Goal: Task Accomplishment & Management: Use online tool/utility

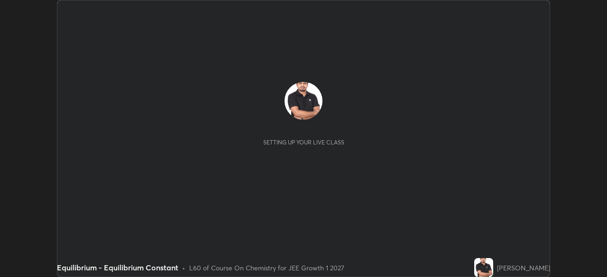
scroll to position [277, 606]
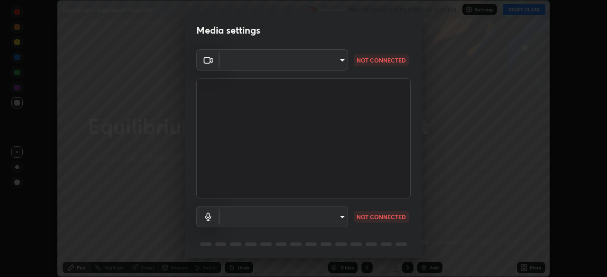
type input "a6c09d3532ea2fb43736101803286e867d47047993e392948129e064bf5450bd"
type input "1dc9c7d5aaa100be3f42f178bcab4e59fbf70879930745cf0abbd38b3b0c9bbc"
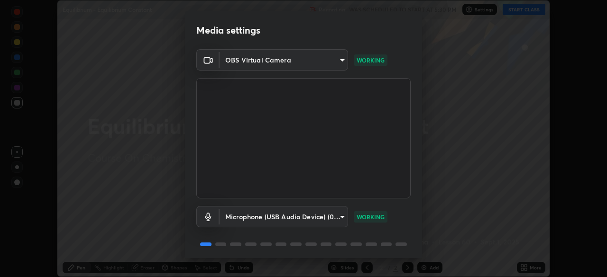
scroll to position [34, 0]
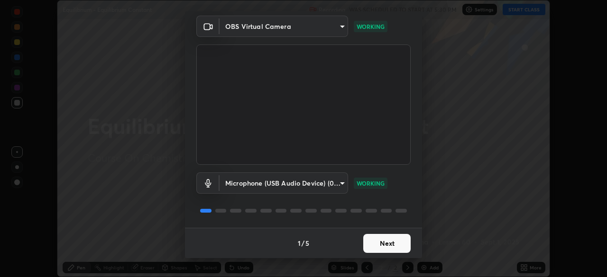
click at [393, 241] on button "Next" at bounding box center [386, 243] width 47 height 19
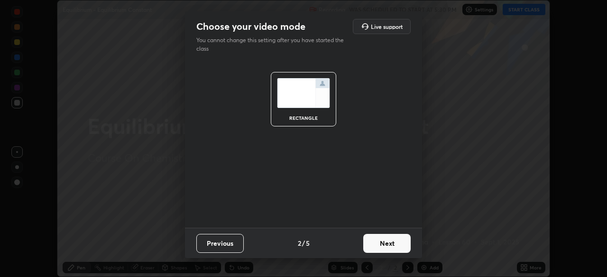
scroll to position [0, 0]
click at [392, 244] on button "Next" at bounding box center [386, 243] width 47 height 19
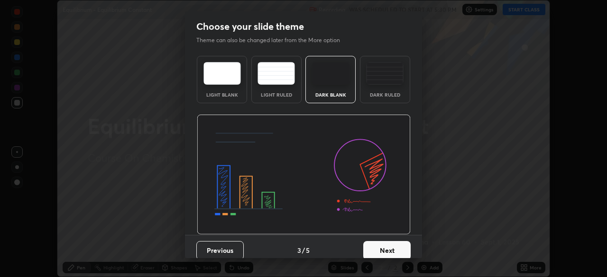
click at [393, 245] on button "Next" at bounding box center [386, 250] width 47 height 19
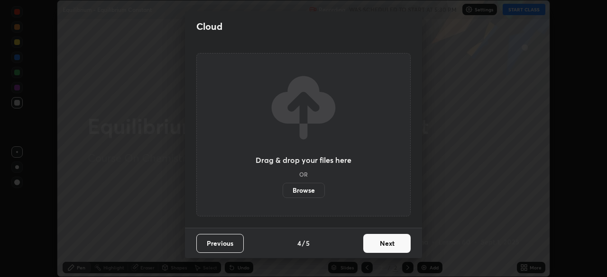
click at [396, 245] on button "Next" at bounding box center [386, 243] width 47 height 19
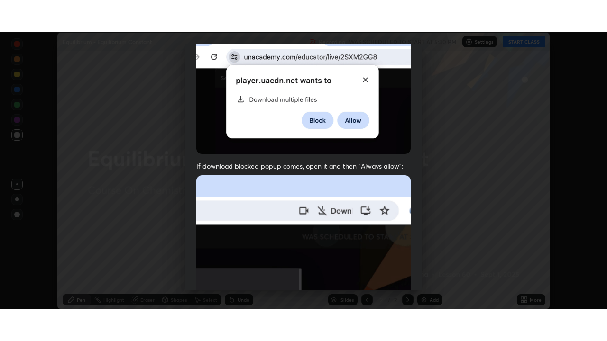
scroll to position [227, 0]
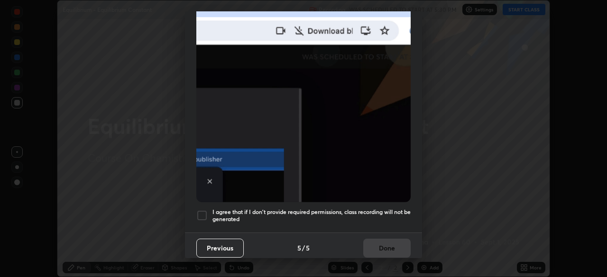
click at [201, 213] on div at bounding box center [201, 215] width 11 height 11
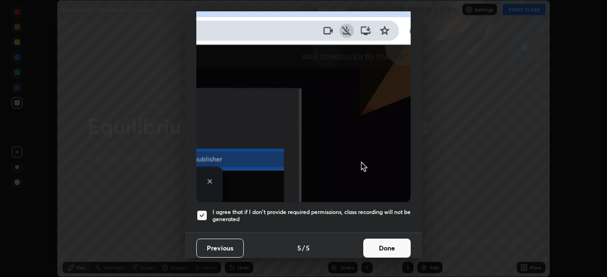
click at [387, 240] on button "Done" at bounding box center [386, 248] width 47 height 19
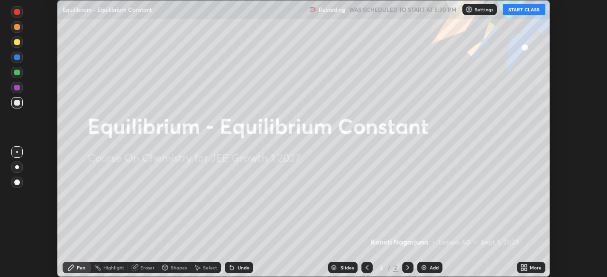
click at [529, 270] on div "More" at bounding box center [530, 267] width 28 height 11
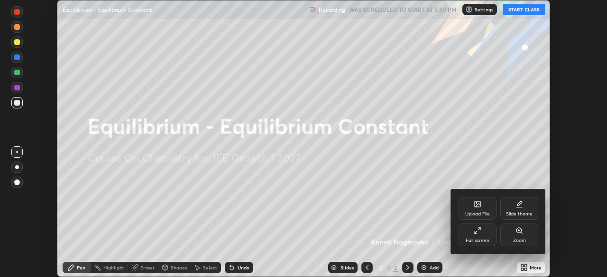
click at [480, 236] on div "Full screen" at bounding box center [477, 235] width 38 height 23
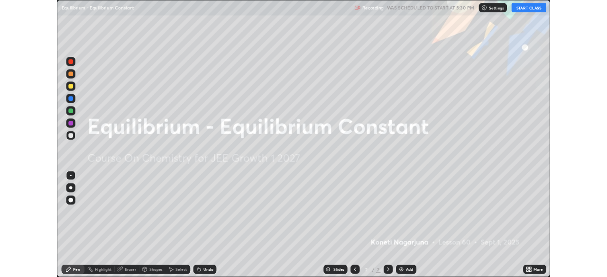
scroll to position [341, 607]
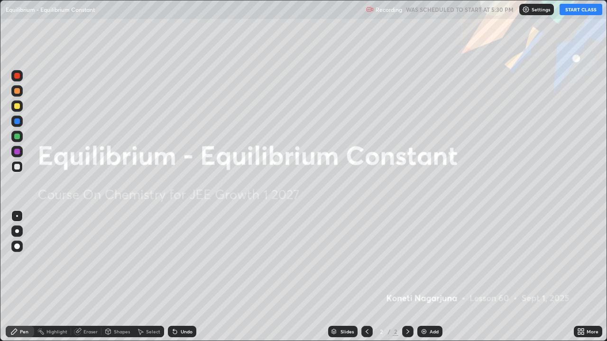
click at [580, 10] on button "START CLASS" at bounding box center [580, 9] width 43 height 11
click at [427, 277] on div "Add" at bounding box center [429, 331] width 25 height 11
click at [423, 277] on img at bounding box center [424, 332] width 8 height 8
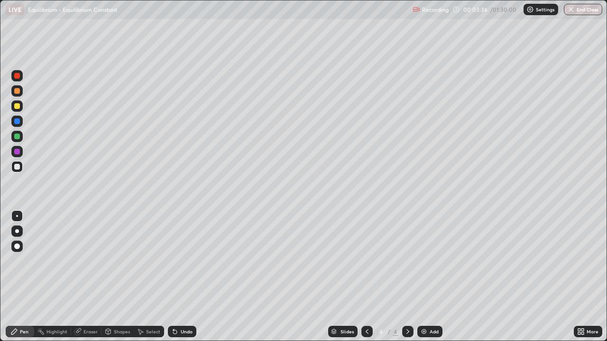
click at [422, 277] on img at bounding box center [424, 332] width 8 height 8
click at [423, 277] on img at bounding box center [424, 332] width 8 height 8
click at [424, 277] on img at bounding box center [424, 332] width 8 height 8
click at [422, 277] on img at bounding box center [424, 332] width 8 height 8
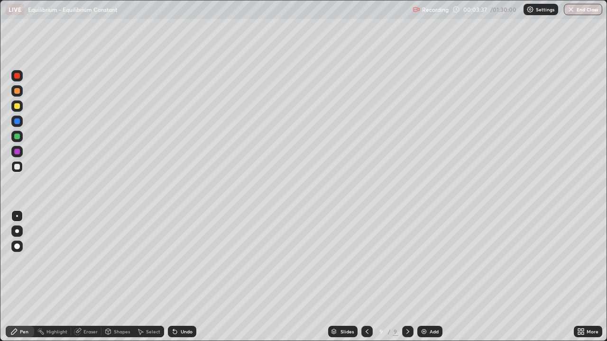
click at [422, 277] on img at bounding box center [424, 332] width 8 height 8
click at [366, 277] on icon at bounding box center [367, 332] width 8 height 8
click at [365, 277] on icon at bounding box center [366, 331] width 3 height 5
click at [366, 277] on icon at bounding box center [367, 332] width 8 height 8
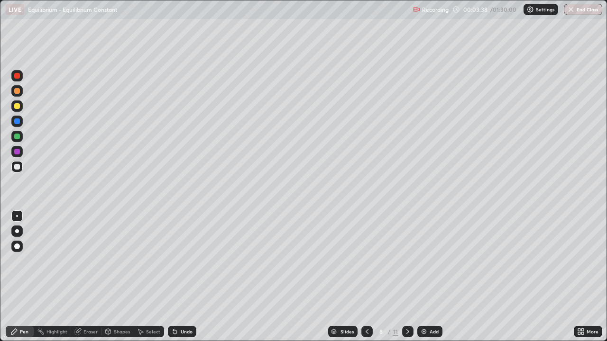
click at [366, 277] on icon at bounding box center [367, 332] width 8 height 8
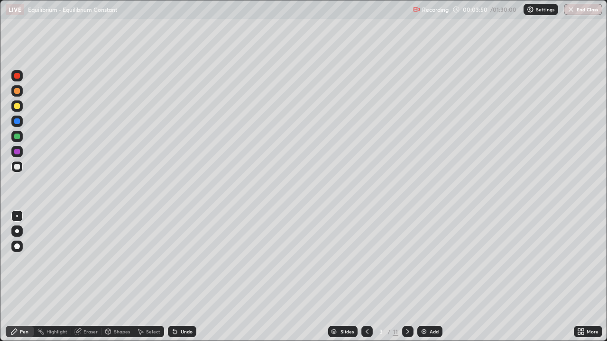
click at [19, 167] on div at bounding box center [17, 167] width 6 height 6
click at [17, 106] on div at bounding box center [17, 106] width 6 height 6
click at [582, 277] on icon at bounding box center [582, 330] width 2 height 2
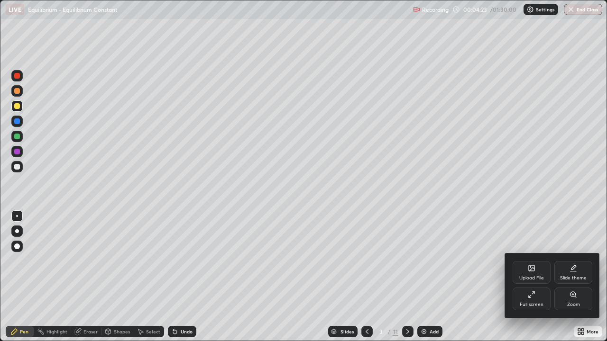
click at [534, 277] on div "Full screen" at bounding box center [531, 304] width 24 height 5
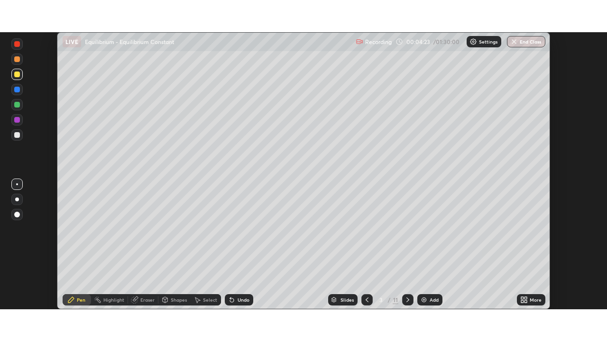
scroll to position [47107, 46778]
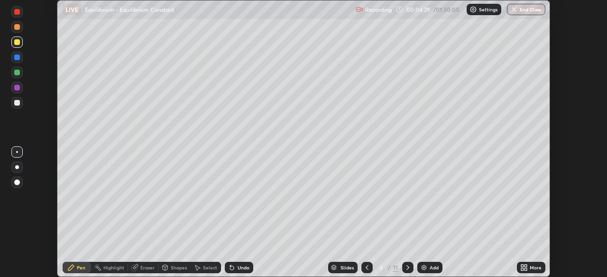
click at [532, 269] on div "More" at bounding box center [535, 267] width 12 height 5
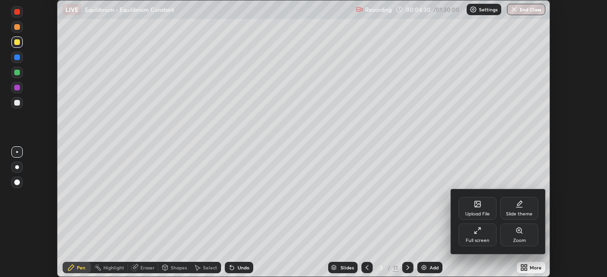
click at [484, 233] on div "Full screen" at bounding box center [477, 235] width 38 height 23
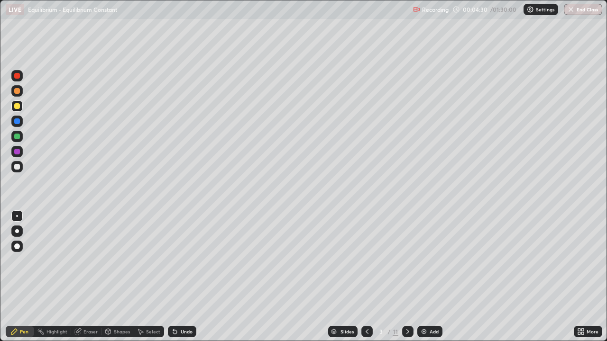
scroll to position [341, 607]
click at [17, 77] on div at bounding box center [17, 76] width 6 height 6
click at [16, 108] on div at bounding box center [17, 106] width 6 height 6
click at [174, 277] on icon at bounding box center [175, 332] width 8 height 8
click at [181, 277] on div "Undo" at bounding box center [187, 331] width 12 height 5
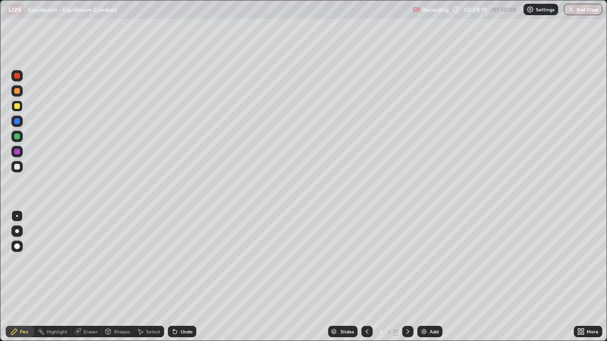
click at [188, 277] on div "Undo" at bounding box center [182, 331] width 28 height 11
click at [18, 137] on div at bounding box center [17, 137] width 6 height 6
click at [18, 169] on div at bounding box center [17, 167] width 6 height 6
click at [16, 152] on div at bounding box center [17, 152] width 6 height 6
click at [16, 167] on div at bounding box center [17, 167] width 6 height 6
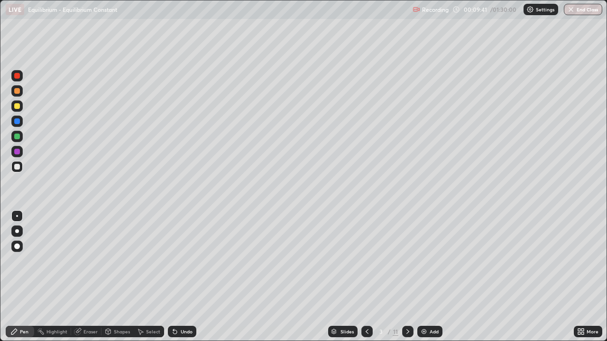
click at [16, 152] on div at bounding box center [17, 152] width 6 height 6
click at [16, 137] on div at bounding box center [17, 137] width 6 height 6
click at [17, 108] on div at bounding box center [17, 106] width 6 height 6
click at [407, 277] on icon at bounding box center [408, 332] width 8 height 8
click at [366, 277] on icon at bounding box center [367, 332] width 8 height 8
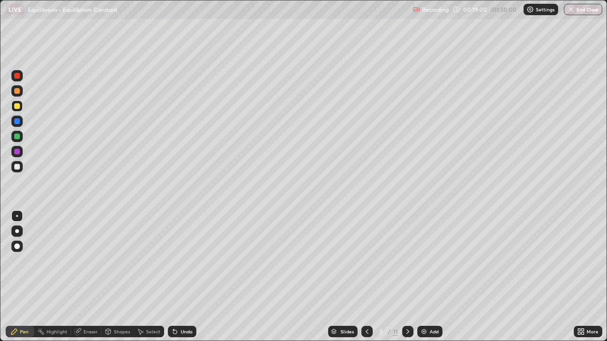
click at [407, 277] on icon at bounding box center [408, 332] width 8 height 8
click at [17, 77] on div at bounding box center [17, 76] width 6 height 6
click at [18, 141] on div at bounding box center [16, 136] width 11 height 11
click at [176, 277] on icon at bounding box center [175, 332] width 8 height 8
click at [16, 107] on div at bounding box center [17, 106] width 6 height 6
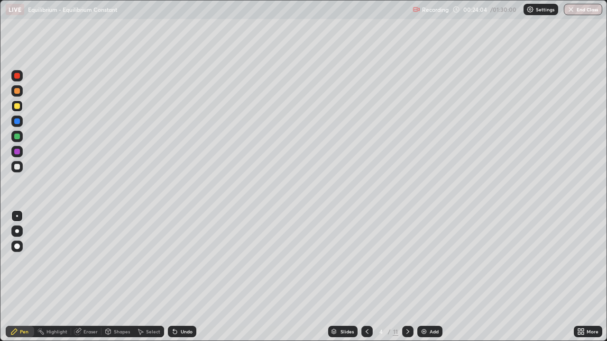
click at [17, 151] on div at bounding box center [17, 152] width 6 height 6
click at [366, 277] on icon at bounding box center [367, 332] width 8 height 8
click at [18, 78] on div at bounding box center [17, 76] width 6 height 6
click at [407, 277] on icon at bounding box center [408, 332] width 8 height 8
click at [15, 152] on div at bounding box center [17, 152] width 6 height 6
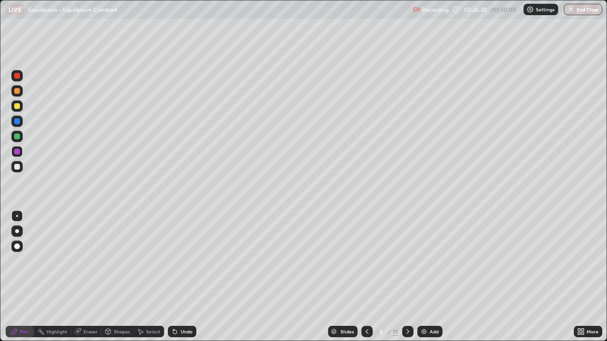
click at [407, 277] on icon at bounding box center [408, 332] width 8 height 8
click at [17, 76] on div at bounding box center [17, 76] width 6 height 6
click at [14, 75] on div at bounding box center [17, 76] width 6 height 6
click at [16, 92] on div at bounding box center [17, 91] width 6 height 6
click at [17, 122] on div at bounding box center [17, 121] width 6 height 6
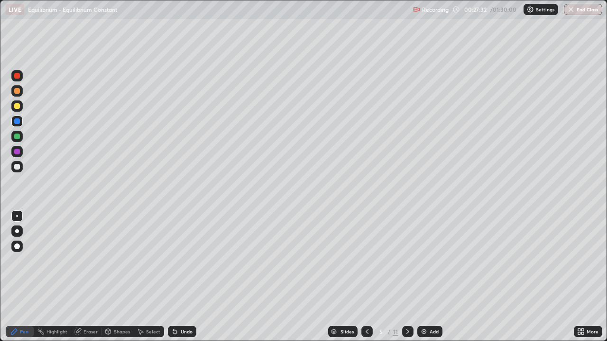
click at [15, 118] on div at bounding box center [17, 121] width 6 height 6
click at [175, 277] on icon at bounding box center [175, 332] width 4 height 4
click at [16, 136] on div at bounding box center [17, 137] width 6 height 6
click at [15, 107] on div at bounding box center [17, 106] width 6 height 6
click at [16, 153] on div at bounding box center [17, 152] width 6 height 6
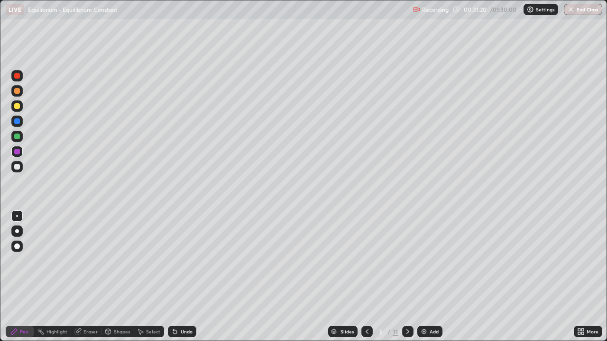
click at [366, 277] on icon at bounding box center [367, 332] width 8 height 8
click at [407, 277] on icon at bounding box center [408, 332] width 8 height 8
click at [410, 277] on div at bounding box center [407, 331] width 11 height 11
click at [18, 77] on div at bounding box center [17, 76] width 6 height 6
click at [16, 107] on div at bounding box center [17, 106] width 6 height 6
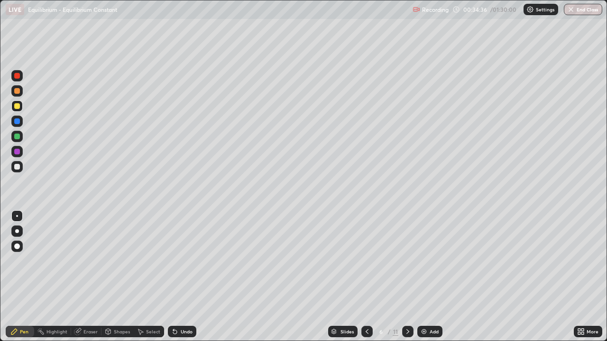
click at [18, 136] on div at bounding box center [17, 137] width 6 height 6
click at [17, 152] on div at bounding box center [17, 152] width 6 height 6
click at [17, 137] on div at bounding box center [17, 137] width 6 height 6
click at [18, 138] on div at bounding box center [17, 137] width 6 height 6
click at [175, 277] on icon at bounding box center [175, 332] width 4 height 4
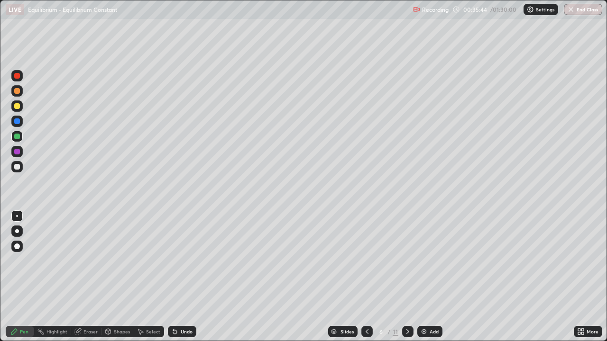
click at [173, 277] on icon at bounding box center [175, 332] width 4 height 4
click at [174, 277] on icon at bounding box center [175, 332] width 4 height 4
click at [173, 277] on icon at bounding box center [175, 332] width 4 height 4
click at [176, 277] on icon at bounding box center [175, 332] width 8 height 8
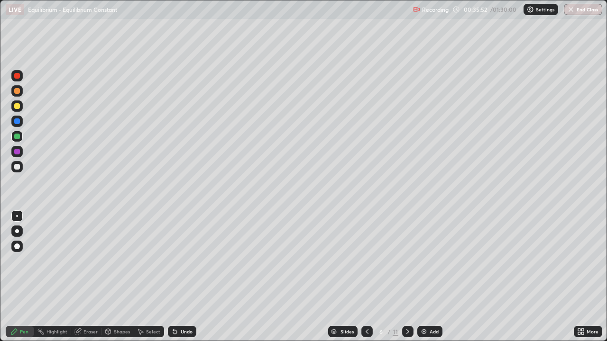
click at [183, 277] on div "Undo" at bounding box center [187, 331] width 12 height 5
click at [182, 277] on div "Undo" at bounding box center [187, 331] width 12 height 5
click at [184, 277] on div "Undo" at bounding box center [187, 331] width 12 height 5
click at [187, 277] on div "Undo" at bounding box center [182, 331] width 28 height 11
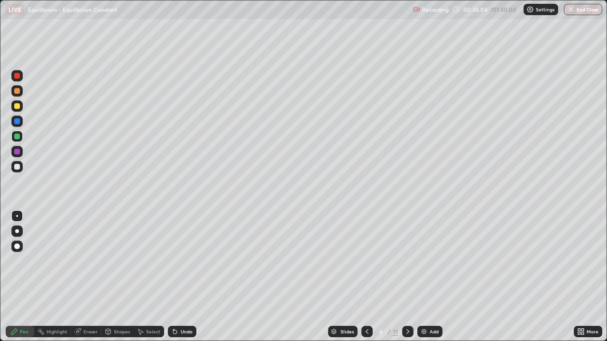
click at [186, 277] on div "Undo" at bounding box center [182, 331] width 28 height 11
click at [17, 168] on div at bounding box center [17, 167] width 6 height 6
click at [174, 277] on icon at bounding box center [175, 332] width 4 height 4
click at [175, 277] on icon at bounding box center [175, 332] width 4 height 4
click at [175, 277] on icon at bounding box center [175, 332] width 8 height 8
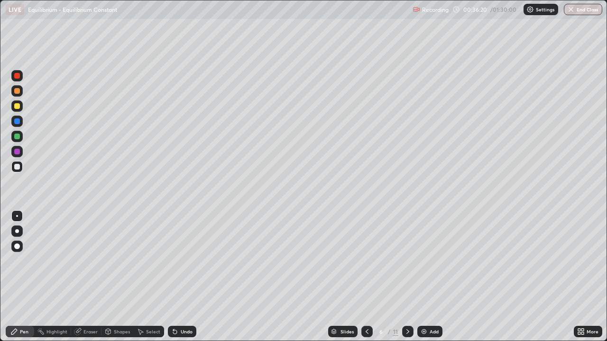
click at [178, 277] on div "Undo" at bounding box center [182, 331] width 28 height 11
click at [15, 106] on div at bounding box center [17, 106] width 6 height 6
click at [18, 76] on div at bounding box center [17, 76] width 6 height 6
click at [407, 277] on icon at bounding box center [408, 332] width 8 height 8
click at [17, 106] on div at bounding box center [17, 106] width 6 height 6
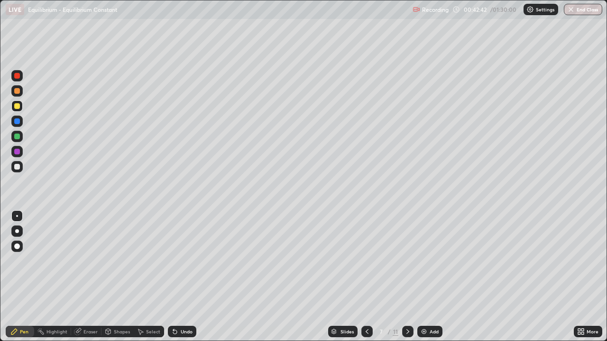
click at [17, 76] on div at bounding box center [17, 76] width 6 height 6
click at [16, 107] on div at bounding box center [17, 106] width 6 height 6
click at [17, 75] on div at bounding box center [17, 76] width 6 height 6
click at [17, 121] on div at bounding box center [17, 121] width 6 height 6
click at [17, 106] on div at bounding box center [17, 106] width 6 height 6
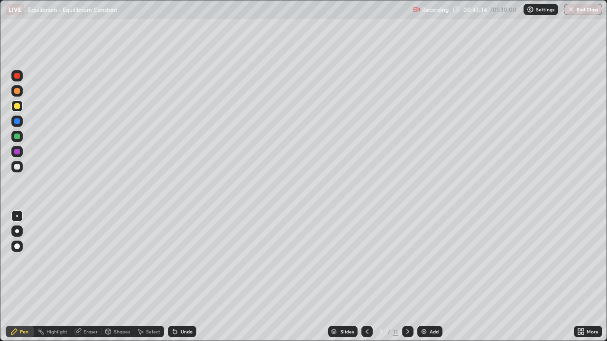
click at [16, 121] on div at bounding box center [17, 121] width 6 height 6
click at [17, 107] on div at bounding box center [17, 106] width 6 height 6
click at [16, 122] on div at bounding box center [17, 121] width 6 height 6
click at [16, 136] on div at bounding box center [17, 137] width 6 height 6
click at [176, 277] on icon at bounding box center [175, 332] width 8 height 8
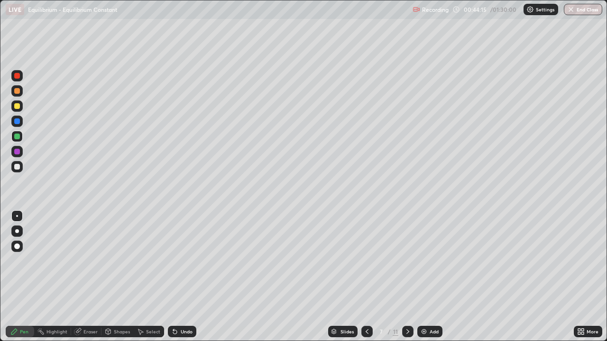
click at [17, 121] on div at bounding box center [17, 121] width 6 height 6
click at [17, 107] on div at bounding box center [17, 106] width 6 height 6
click at [18, 123] on div at bounding box center [17, 121] width 6 height 6
click at [18, 136] on div at bounding box center [17, 137] width 6 height 6
click at [16, 123] on div at bounding box center [17, 121] width 6 height 6
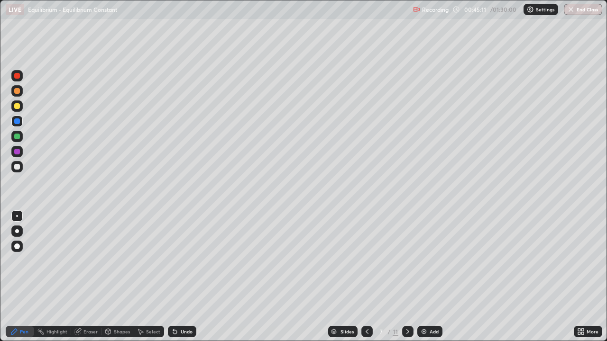
click at [16, 151] on div at bounding box center [17, 152] width 6 height 6
click at [18, 121] on div at bounding box center [17, 121] width 6 height 6
click at [181, 277] on div "Undo" at bounding box center [187, 331] width 12 height 5
click at [181, 277] on div "Undo" at bounding box center [182, 331] width 28 height 11
click at [181, 277] on div "Undo" at bounding box center [187, 331] width 12 height 5
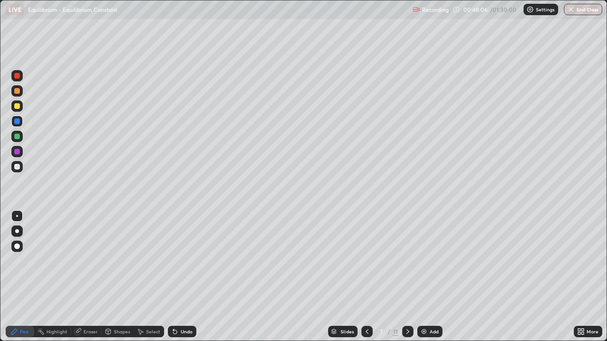
click at [182, 277] on div "Undo" at bounding box center [187, 331] width 12 height 5
click at [18, 76] on div at bounding box center [17, 76] width 6 height 6
click at [18, 139] on div at bounding box center [17, 137] width 6 height 6
click at [173, 277] on icon at bounding box center [173, 329] width 1 height 1
click at [173, 277] on icon at bounding box center [175, 332] width 4 height 4
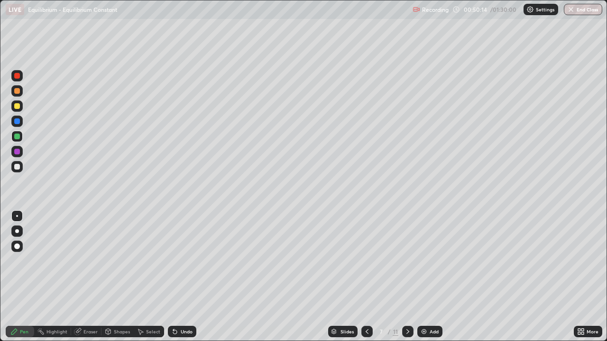
click at [173, 277] on icon at bounding box center [173, 329] width 1 height 1
click at [407, 277] on icon at bounding box center [407, 331] width 3 height 5
click at [16, 76] on div at bounding box center [17, 76] width 6 height 6
click at [16, 109] on div at bounding box center [17, 106] width 6 height 6
click at [15, 105] on div at bounding box center [17, 106] width 6 height 6
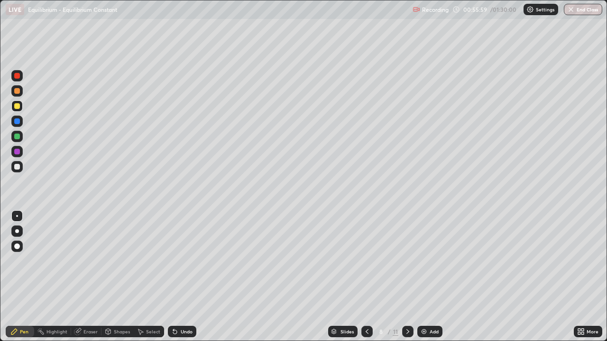
click at [17, 120] on div at bounding box center [17, 121] width 6 height 6
click at [15, 152] on div at bounding box center [17, 152] width 6 height 6
click at [16, 122] on div at bounding box center [17, 121] width 6 height 6
click at [16, 107] on div at bounding box center [17, 106] width 6 height 6
click at [16, 136] on div at bounding box center [17, 137] width 6 height 6
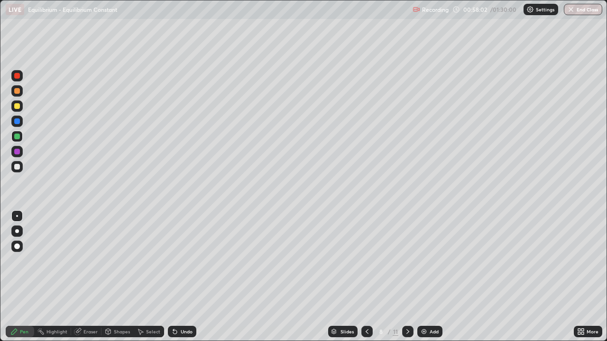
click at [181, 277] on div "Undo" at bounding box center [187, 331] width 12 height 5
click at [180, 277] on div "Undo" at bounding box center [182, 331] width 28 height 11
click at [181, 277] on div "Undo" at bounding box center [182, 331] width 28 height 11
click at [180, 277] on div "Undo" at bounding box center [182, 331] width 28 height 11
click at [181, 277] on div "Undo" at bounding box center [180, 331] width 32 height 19
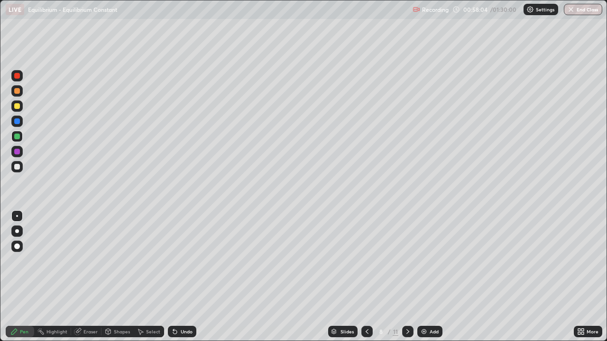
click at [184, 277] on div "Undo" at bounding box center [182, 331] width 28 height 11
click at [16, 108] on div at bounding box center [17, 106] width 6 height 6
click at [19, 165] on div at bounding box center [17, 167] width 6 height 6
click at [406, 277] on icon at bounding box center [408, 332] width 8 height 8
click at [18, 76] on div at bounding box center [17, 76] width 6 height 6
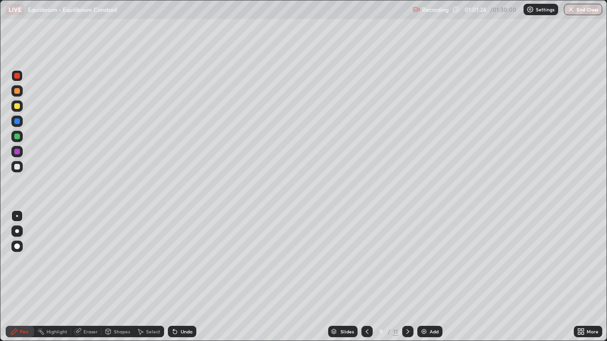
click at [182, 277] on div "Undo" at bounding box center [187, 331] width 12 height 5
click at [367, 277] on icon at bounding box center [367, 332] width 8 height 8
click at [407, 277] on icon at bounding box center [408, 332] width 8 height 8
click at [18, 136] on div at bounding box center [17, 137] width 6 height 6
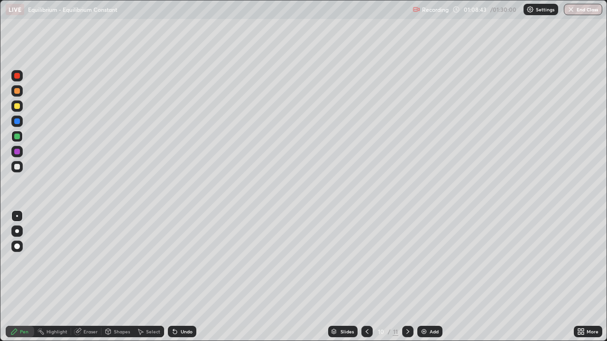
click at [184, 277] on div "Undo" at bounding box center [187, 331] width 12 height 5
click at [182, 277] on div "Undo" at bounding box center [187, 331] width 12 height 5
click at [185, 277] on div "Undo" at bounding box center [187, 331] width 12 height 5
click at [16, 166] on div at bounding box center [17, 167] width 6 height 6
click at [15, 152] on div at bounding box center [17, 152] width 6 height 6
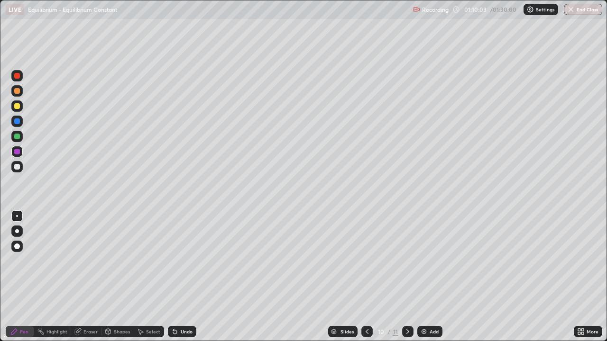
click at [16, 122] on div at bounding box center [17, 121] width 6 height 6
click at [182, 277] on div "Undo" at bounding box center [187, 331] width 12 height 5
click at [181, 277] on div "Undo" at bounding box center [187, 331] width 12 height 5
click at [395, 277] on div "11" at bounding box center [395, 331] width 6 height 9
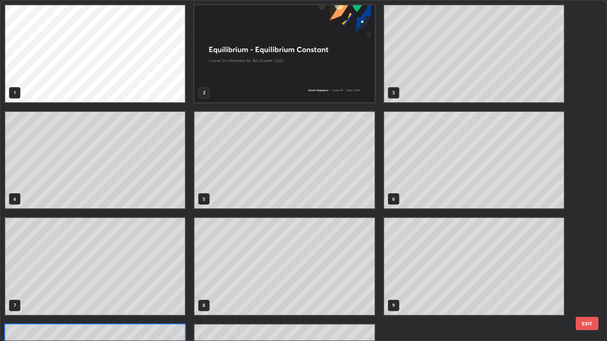
scroll to position [337, 601]
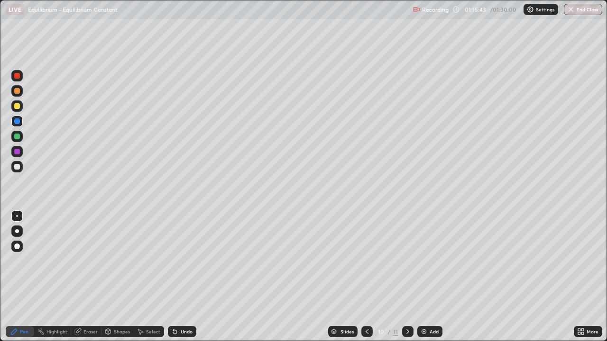
click at [420, 277] on img at bounding box center [424, 332] width 8 height 8
click at [422, 277] on img at bounding box center [424, 332] width 8 height 8
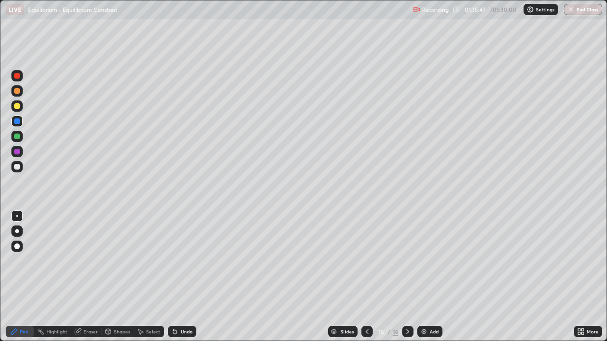
click at [365, 277] on icon at bounding box center [367, 332] width 8 height 8
click at [366, 277] on icon at bounding box center [367, 332] width 8 height 8
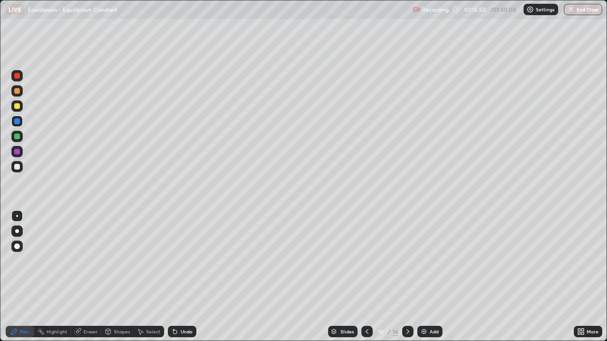
click at [407, 277] on icon at bounding box center [408, 332] width 8 height 8
click at [16, 78] on div at bounding box center [17, 76] width 6 height 6
click at [18, 137] on div at bounding box center [17, 137] width 6 height 6
click at [18, 149] on div at bounding box center [17, 152] width 6 height 6
click at [16, 104] on div at bounding box center [17, 106] width 6 height 6
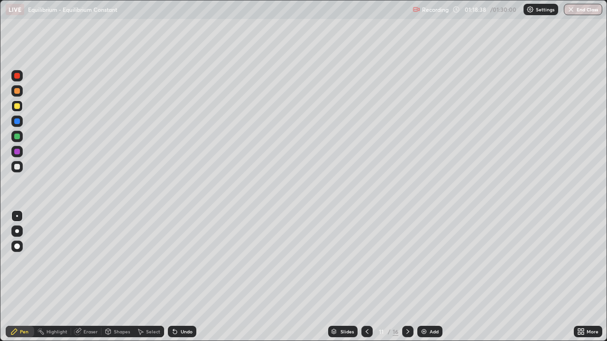
click at [184, 277] on div "Undo" at bounding box center [187, 331] width 12 height 5
click at [183, 277] on div "Undo" at bounding box center [187, 331] width 12 height 5
click at [184, 277] on div "Undo" at bounding box center [187, 331] width 12 height 5
click at [182, 277] on div "Undo" at bounding box center [187, 331] width 12 height 5
click at [182, 277] on div "Undo" at bounding box center [182, 331] width 28 height 11
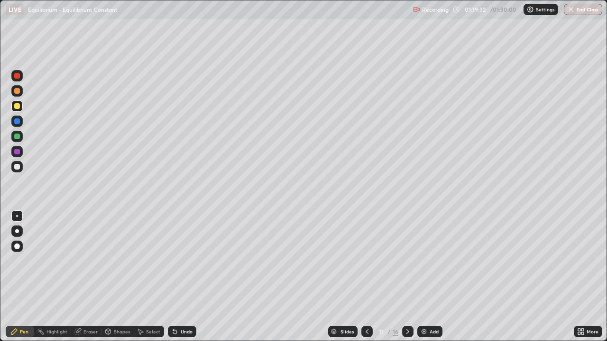
click at [181, 277] on div "Undo" at bounding box center [182, 331] width 28 height 11
click at [182, 277] on div "Undo" at bounding box center [182, 331] width 28 height 11
click at [407, 277] on icon at bounding box center [408, 332] width 8 height 8
click at [18, 77] on div at bounding box center [17, 76] width 6 height 6
click at [16, 121] on div at bounding box center [17, 121] width 6 height 6
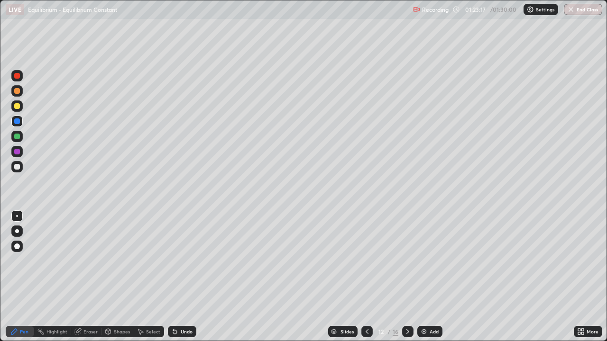
click at [17, 107] on div at bounding box center [17, 106] width 6 height 6
click at [18, 110] on div at bounding box center [16, 105] width 11 height 11
click at [177, 277] on div "Undo" at bounding box center [182, 331] width 28 height 11
click at [177, 277] on icon at bounding box center [175, 332] width 8 height 8
click at [18, 153] on div at bounding box center [17, 152] width 6 height 6
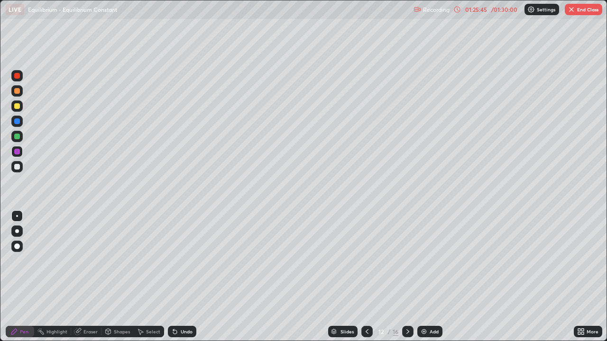
click at [17, 76] on div at bounding box center [17, 76] width 6 height 6
click at [16, 122] on div at bounding box center [17, 121] width 6 height 6
click at [578, 12] on button "End Class" at bounding box center [582, 9] width 37 height 11
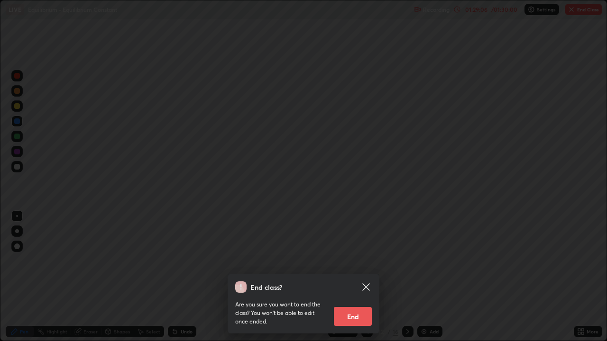
click at [362, 277] on button "End" at bounding box center [353, 316] width 38 height 19
